Goal: Find specific page/section: Find specific page/section

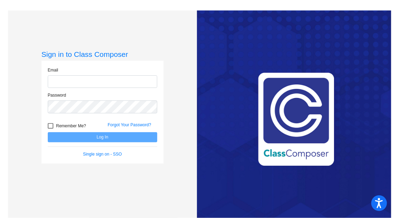
type input "[EMAIL_ADDRESS][DOMAIN_NAME]"
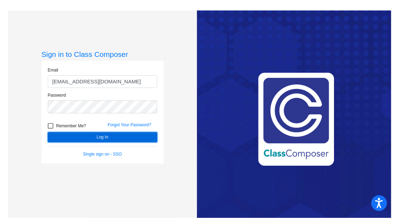
click at [107, 138] on button "Log In" at bounding box center [102, 137] width 109 height 10
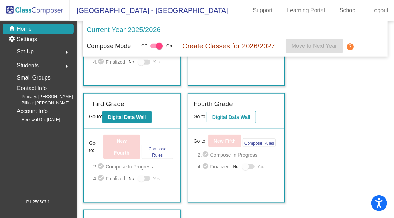
scroll to position [214, 0]
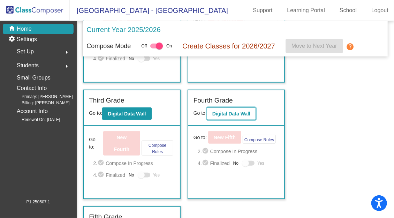
click at [236, 112] on b "Digital Data Wall" at bounding box center [231, 114] width 38 height 6
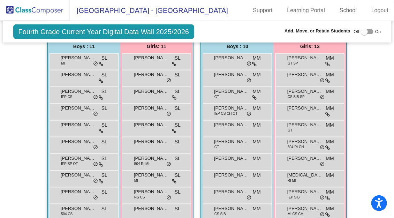
scroll to position [233, 0]
click at [282, 79] on div "[PERSON_NAME] MM lock do_not_disturb_alt" at bounding box center [309, 77] width 67 height 14
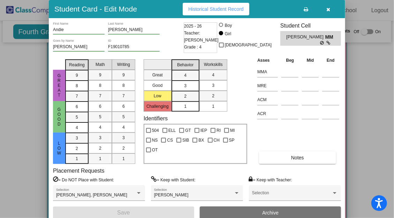
click at [327, 11] on icon "button" at bounding box center [329, 9] width 4 height 5
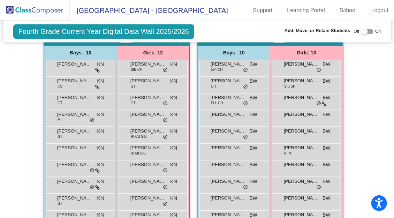
scroll to position [488, 0]
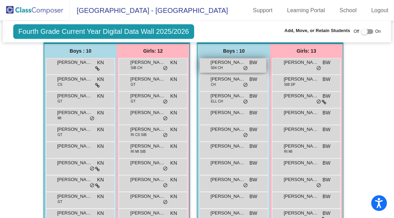
click at [234, 66] on div "[PERSON_NAME] 504 CH BW lock do_not_disturb_alt" at bounding box center [233, 66] width 67 height 14
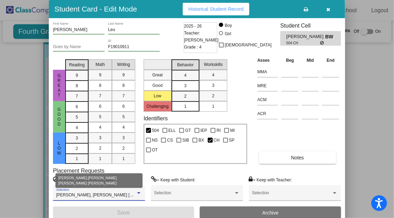
click at [130, 195] on span "[PERSON_NAME], [PERSON_NAME] [PERSON_NAME] [PERSON_NAME]" at bounding box center [127, 194] width 142 height 5
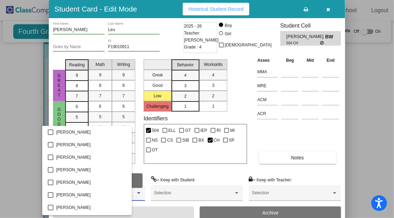
scroll to position [815, 0]
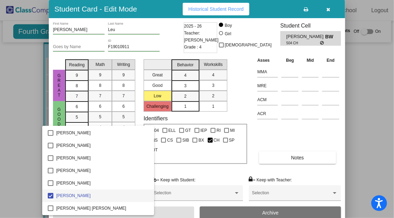
click at [178, 174] on div at bounding box center [197, 109] width 394 height 218
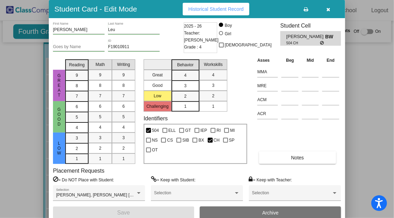
click at [328, 11] on icon "button" at bounding box center [329, 9] width 4 height 5
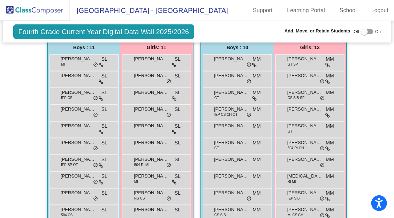
scroll to position [230, 0]
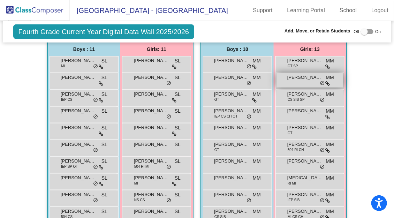
click at [299, 85] on div "[PERSON_NAME] MM lock do_not_disturb_alt" at bounding box center [309, 80] width 67 height 14
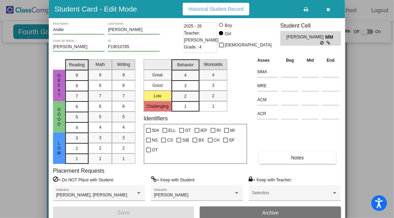
click at [329, 12] on icon "button" at bounding box center [329, 9] width 4 height 5
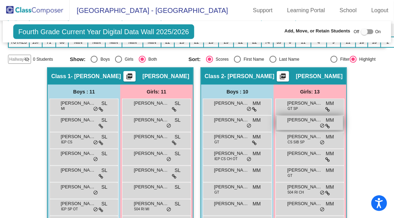
scroll to position [0, 0]
